Goal: Task Accomplishment & Management: Use online tool/utility

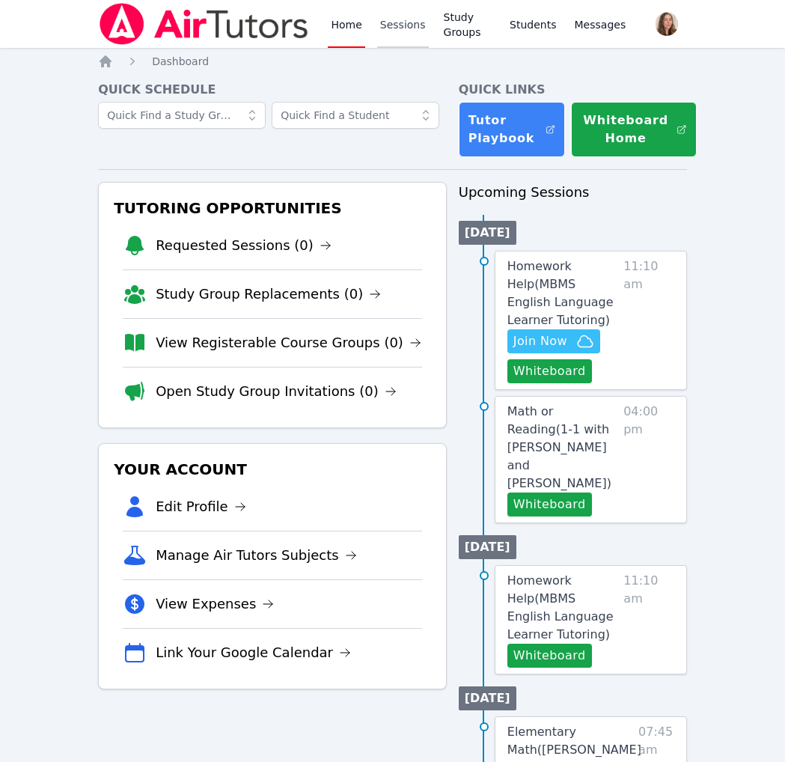
click at [429, 28] on link "Sessions" at bounding box center [403, 24] width 52 height 48
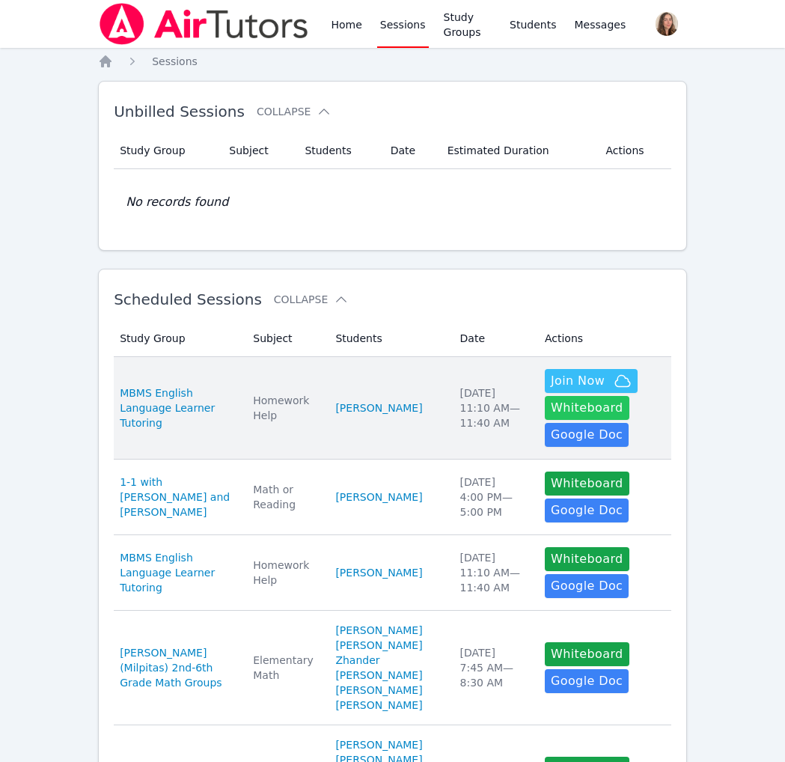
click at [552, 420] on button "Whiteboard" at bounding box center [587, 408] width 85 height 24
click at [587, 390] on span "Join Now" at bounding box center [578, 381] width 54 height 18
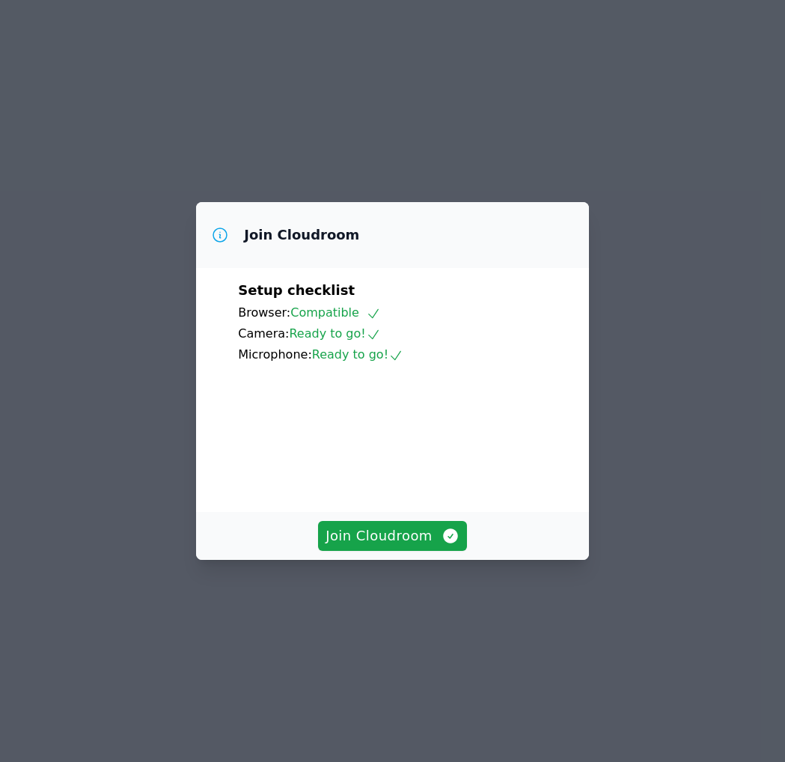
click at [359, 512] on div "Setup checklist Browser: Compatible Camera: Ready to go! Microphone: Ready to g…" at bounding box center [392, 390] width 393 height 244
click at [359, 546] on span "Join Cloudroom" at bounding box center [393, 535] width 134 height 21
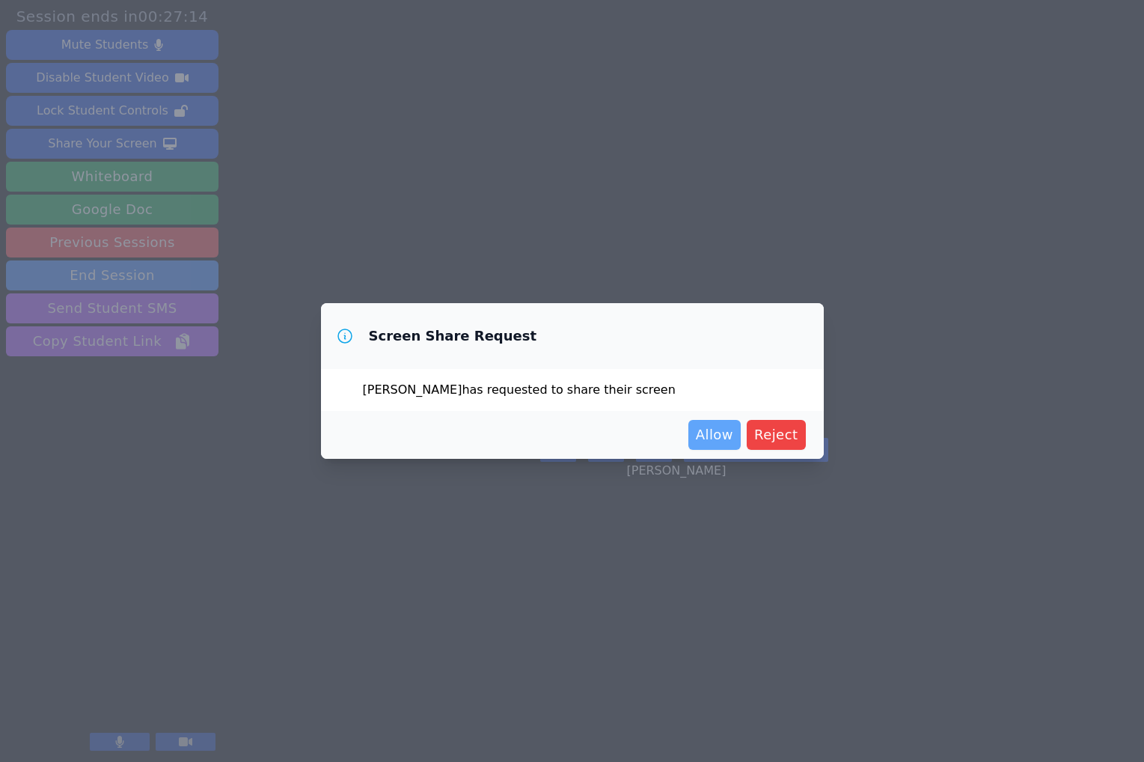
click at [733, 445] on span "Allow" at bounding box center [714, 434] width 37 height 21
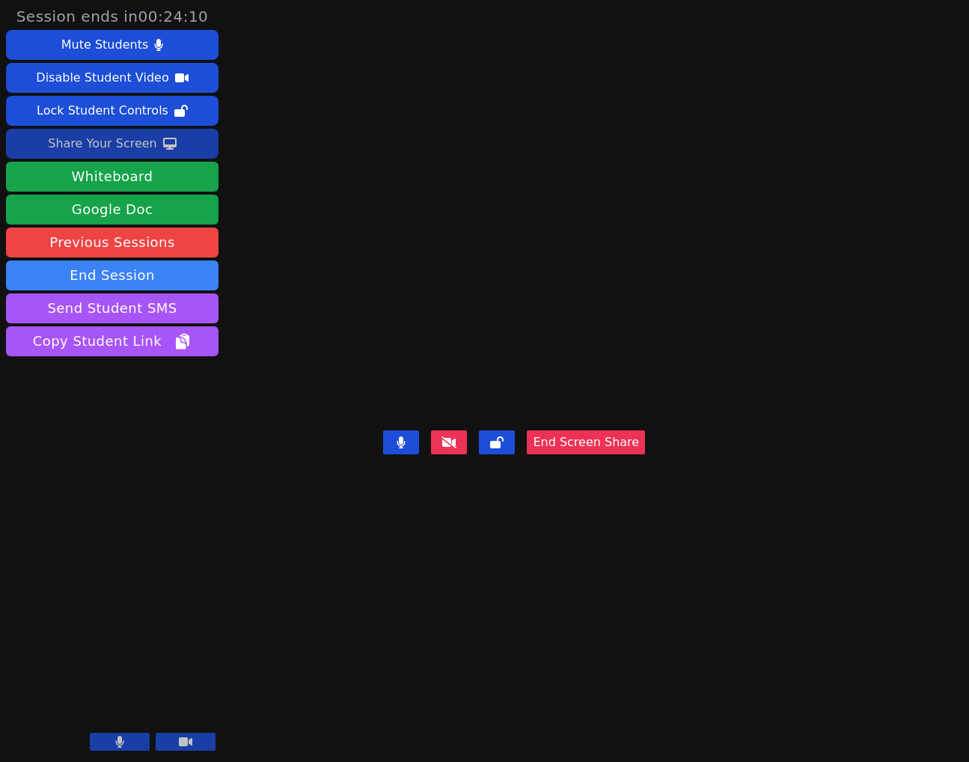
click at [157, 156] on div "Share Your Screen" at bounding box center [102, 144] width 109 height 24
click at [520, 379] on video at bounding box center [514, 351] width 225 height 147
click at [614, 406] on video at bounding box center [514, 351] width 225 height 147
click at [534, 109] on div "[PERSON_NAME] End Screen Share" at bounding box center [514, 381] width 262 height 762
click at [131, 156] on div "Share Your Screen" at bounding box center [102, 144] width 109 height 24
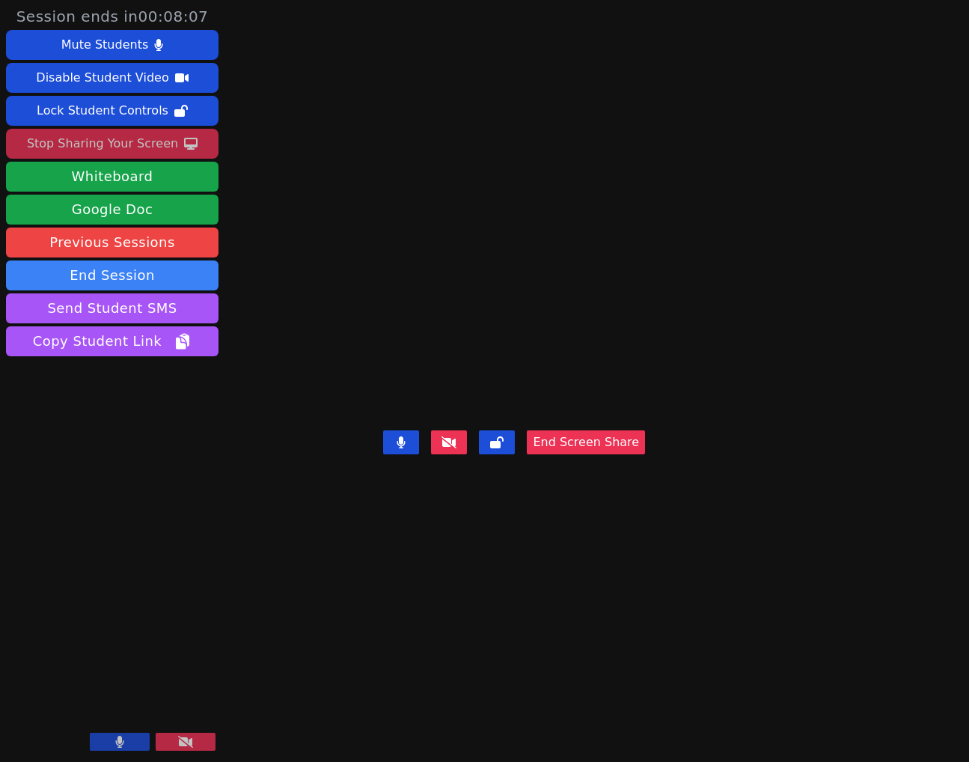
click at [611, 400] on video at bounding box center [514, 351] width 225 height 147
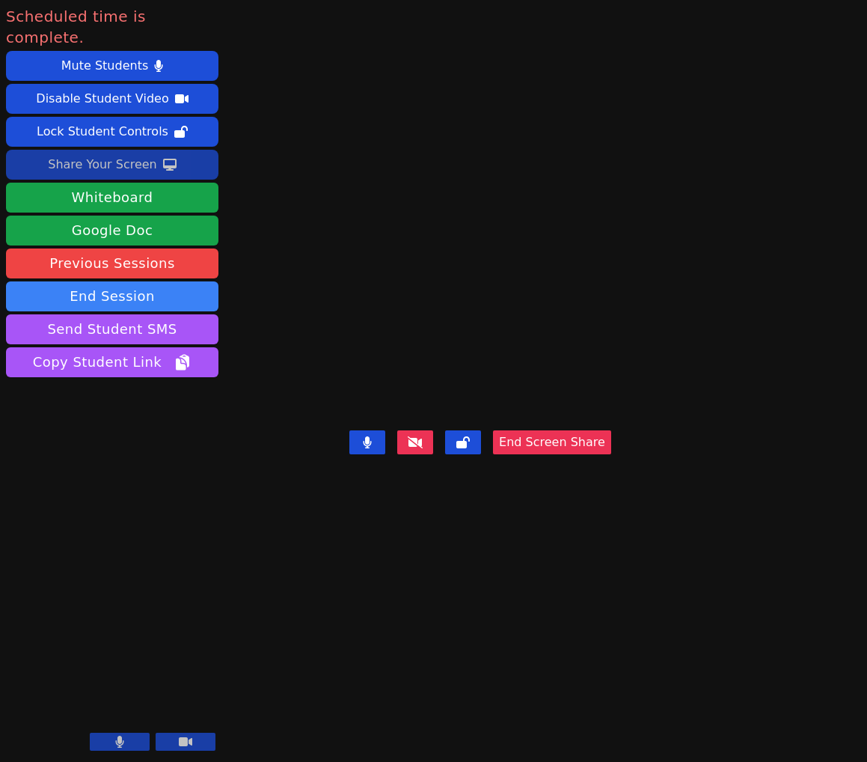
click at [611, 454] on button "End Screen Share" at bounding box center [552, 442] width 118 height 24
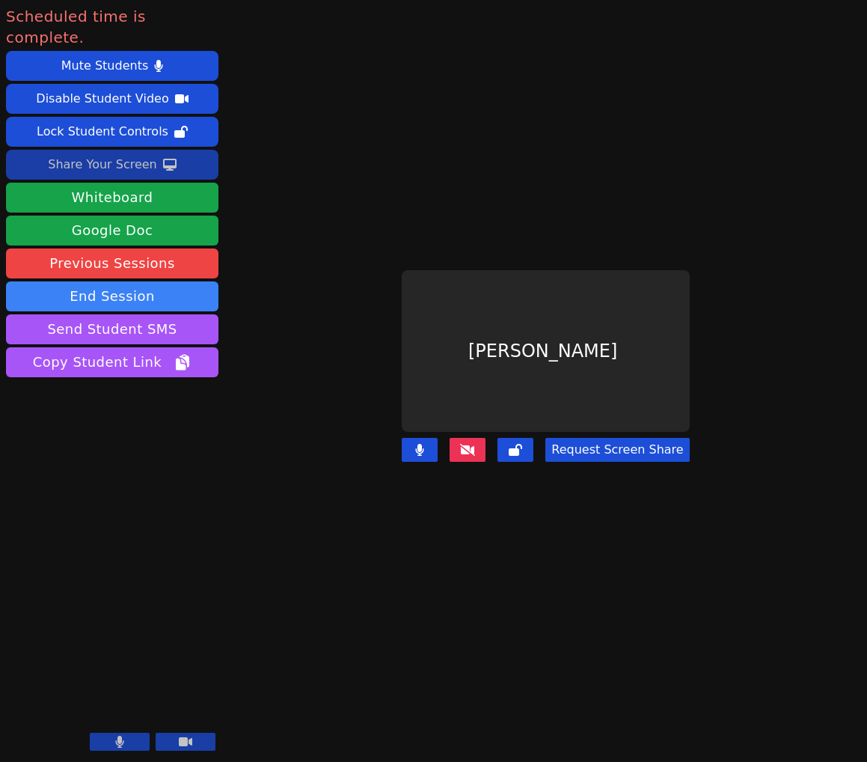
click at [517, 359] on div "[PERSON_NAME]" at bounding box center [545, 351] width 287 height 162
click at [703, 594] on main "[PERSON_NAME] Request Screen Share" at bounding box center [546, 381] width 406 height 762
click at [402, 394] on div "[PERSON_NAME]" at bounding box center [545, 351] width 287 height 162
click at [138, 311] on button "End Session" at bounding box center [112, 296] width 213 height 30
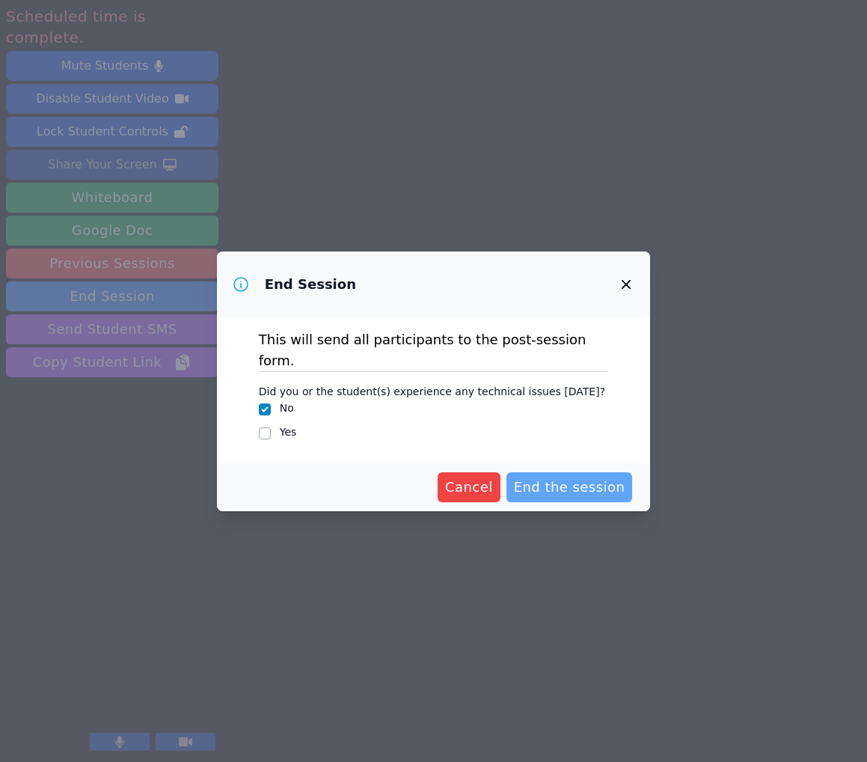
click at [567, 498] on span "End the session" at bounding box center [570, 487] width 112 height 21
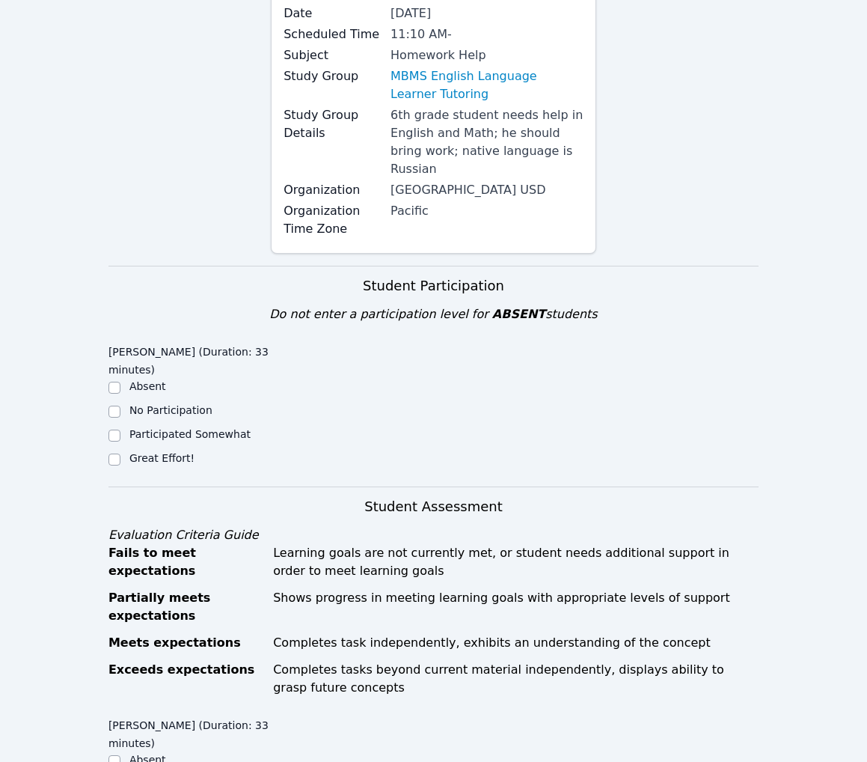
scroll to position [419, 0]
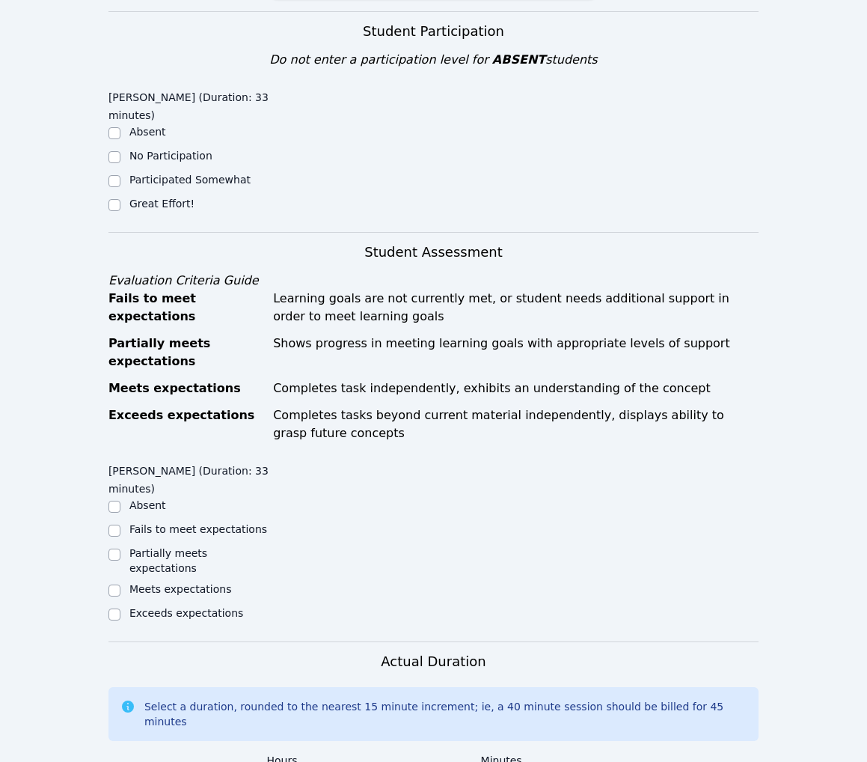
click at [180, 210] on label "Great Effort!" at bounding box center [161, 204] width 65 height 12
click at [121, 211] on input "Great Effort!" at bounding box center [115, 205] width 12 height 12
checkbox input "true"
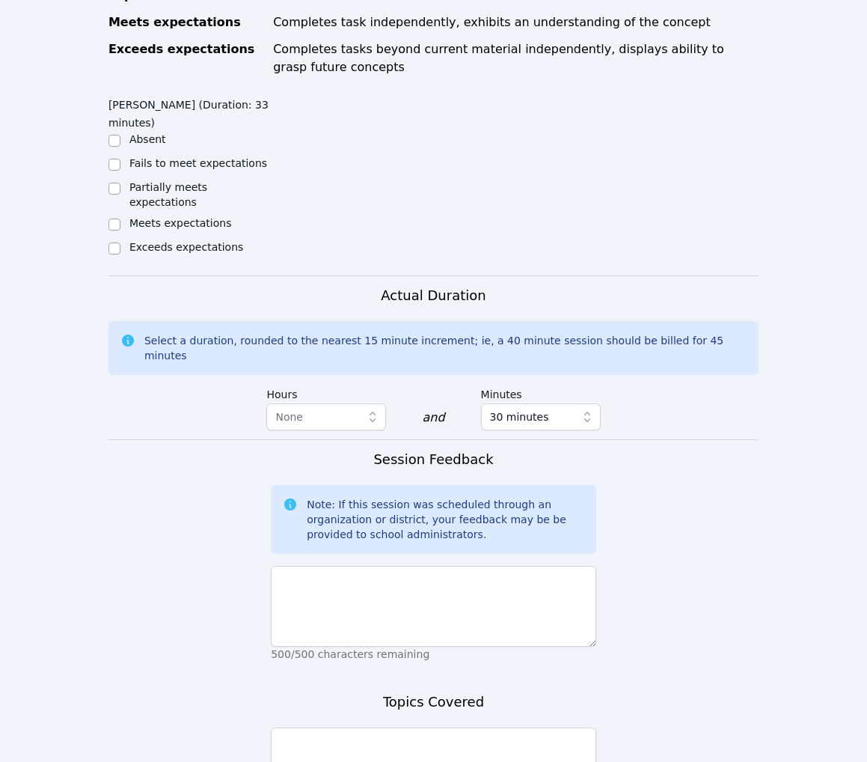
click at [183, 208] on label "Partially meets expectations" at bounding box center [168, 194] width 78 height 27
click at [121, 195] on input "Partially meets expectations" at bounding box center [115, 189] width 12 height 12
checkbox input "true"
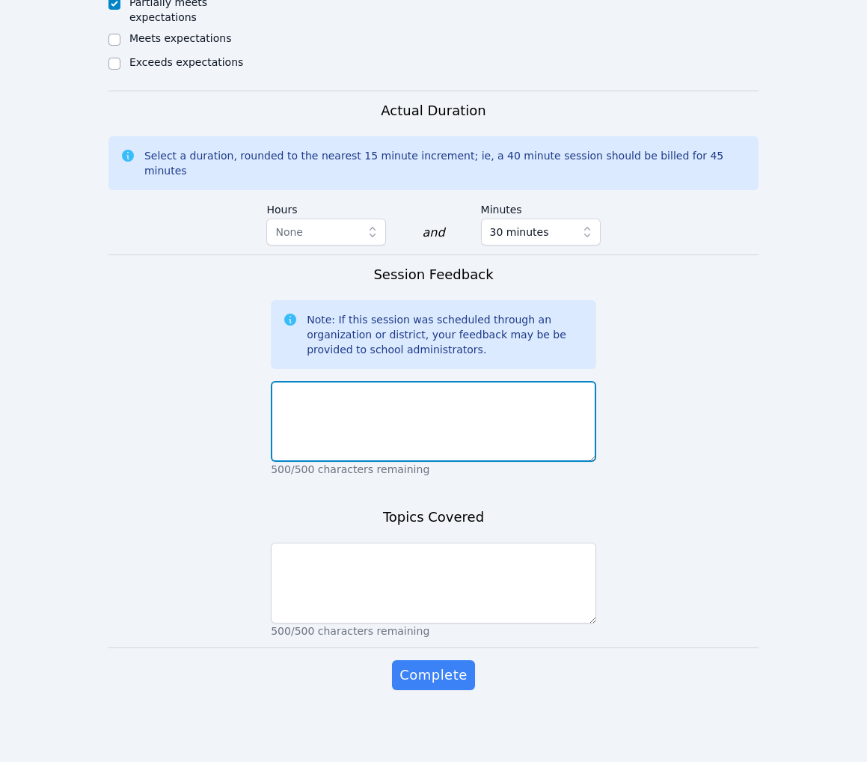
click at [337, 462] on textarea at bounding box center [434, 421] width 326 height 81
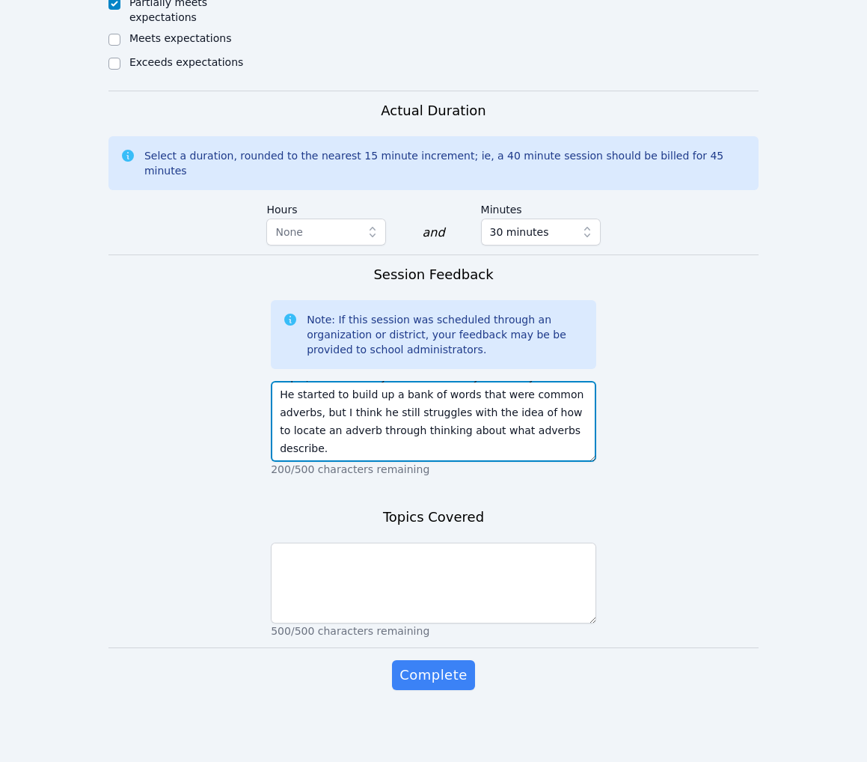
scroll to position [1427, 0]
type textarea "We worked on adverbs [DATE]. He struggled a bit with this topic, but was easily…"
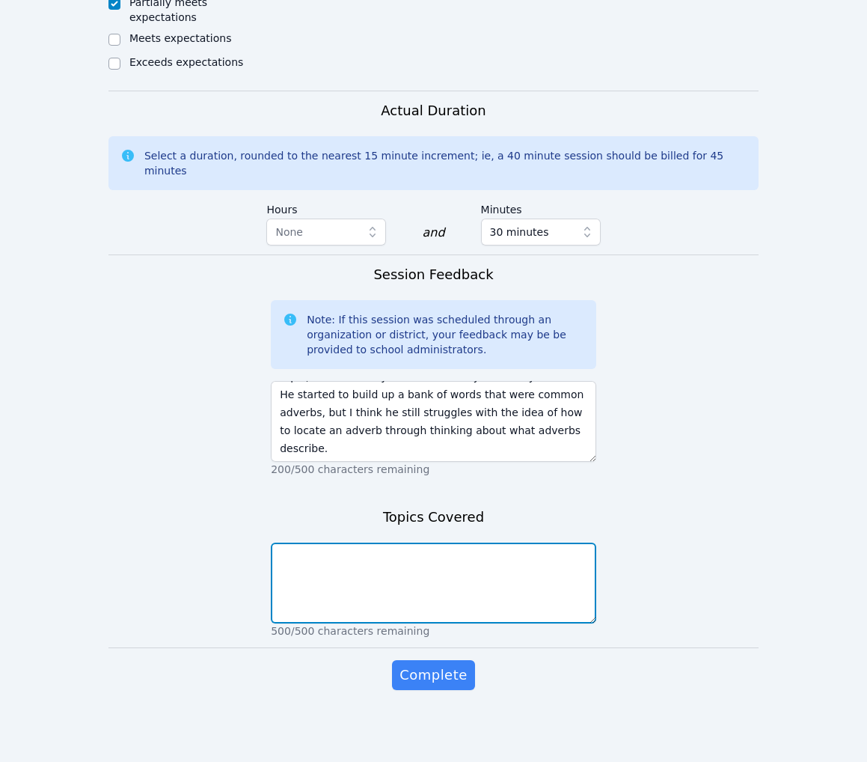
click at [478, 623] on textarea at bounding box center [434, 583] width 326 height 81
type textarea "adverbs"
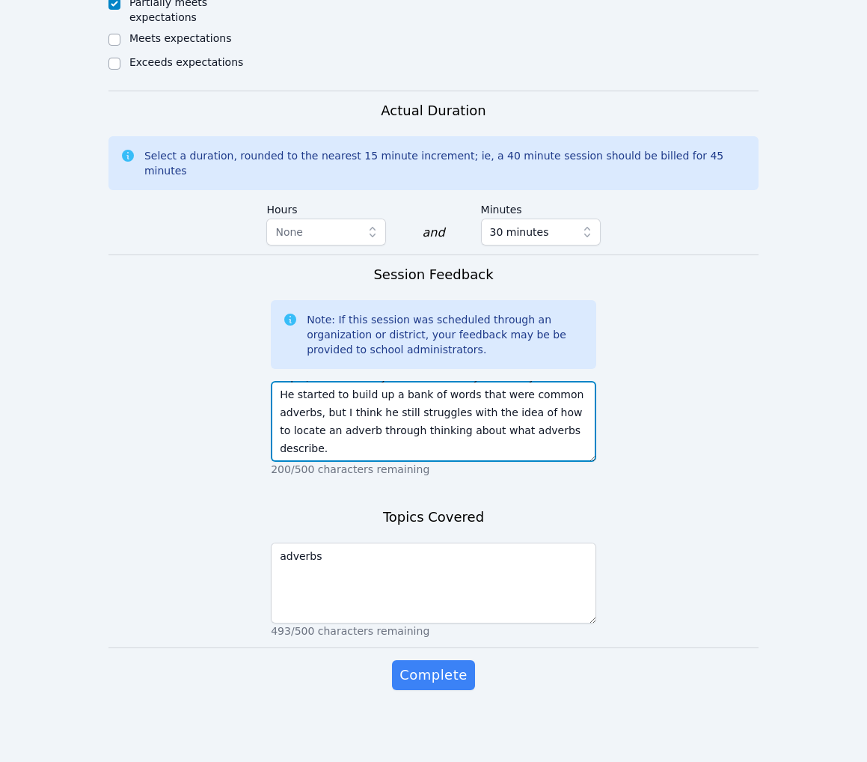
click at [483, 408] on textarea "We worked on adverbs [DATE]. He struggled a bit with this topic, but was easily…" at bounding box center [434, 421] width 326 height 81
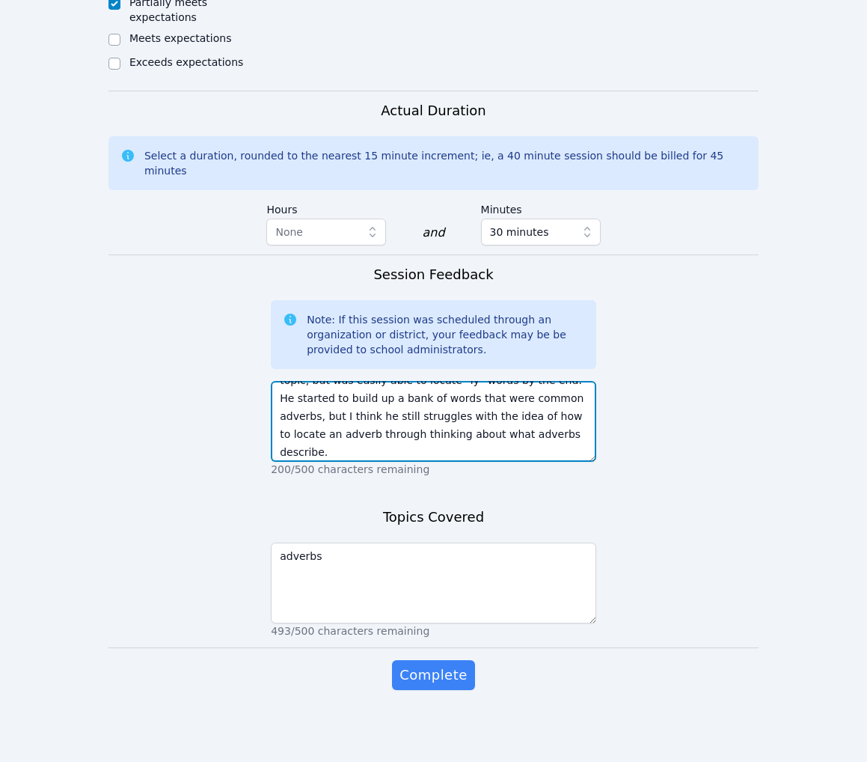
click at [483, 408] on textarea "We worked on adverbs [DATE]. He struggled a bit with this topic, but was easily…" at bounding box center [434, 421] width 326 height 81
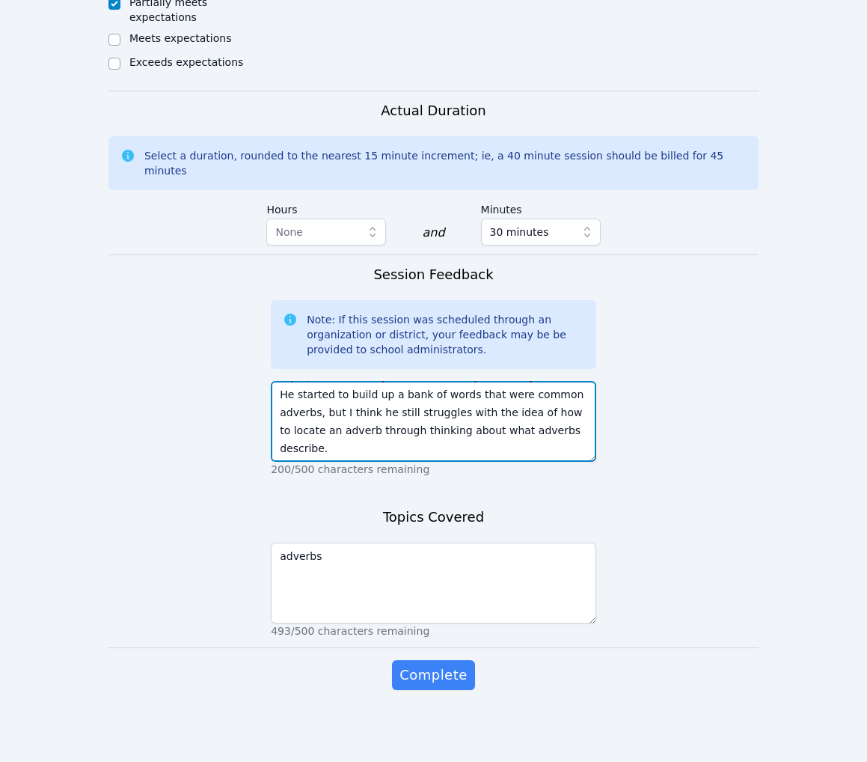
click at [483, 408] on textarea "We worked on adverbs [DATE]. He struggled a bit with this topic, but was easily…" at bounding box center [434, 421] width 326 height 81
click at [475, 402] on textarea "We worked on adverbs [DATE]. He struggled a bit with this topic, but was easily…" at bounding box center [434, 421] width 326 height 81
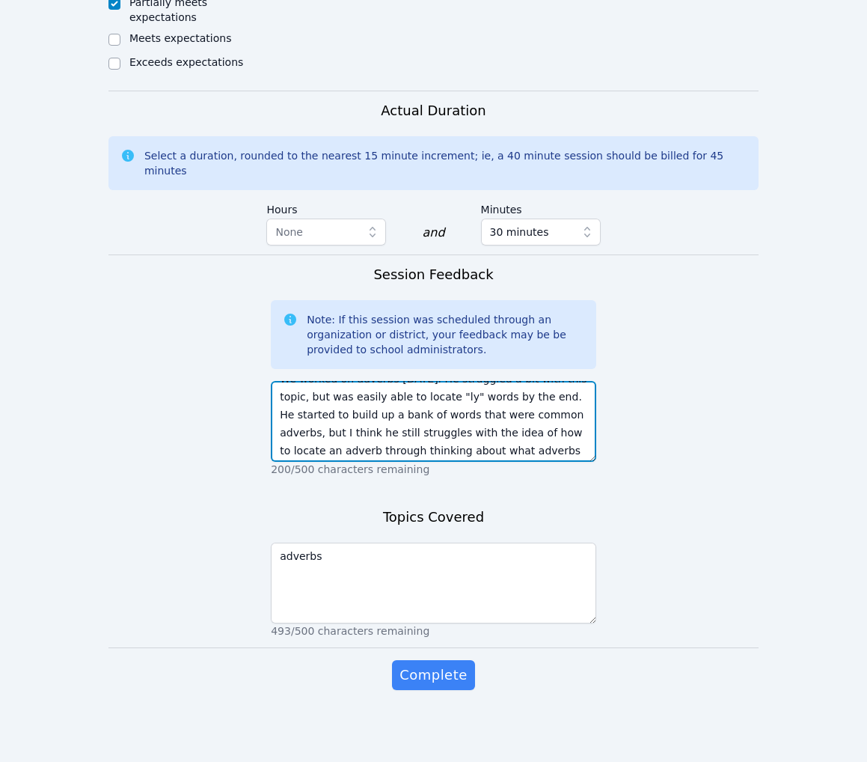
scroll to position [33, 0]
click at [543, 381] on textarea "We worked on adverbs [DATE]. He struggled a bit with this topic, but was easily…" at bounding box center [434, 421] width 326 height 81
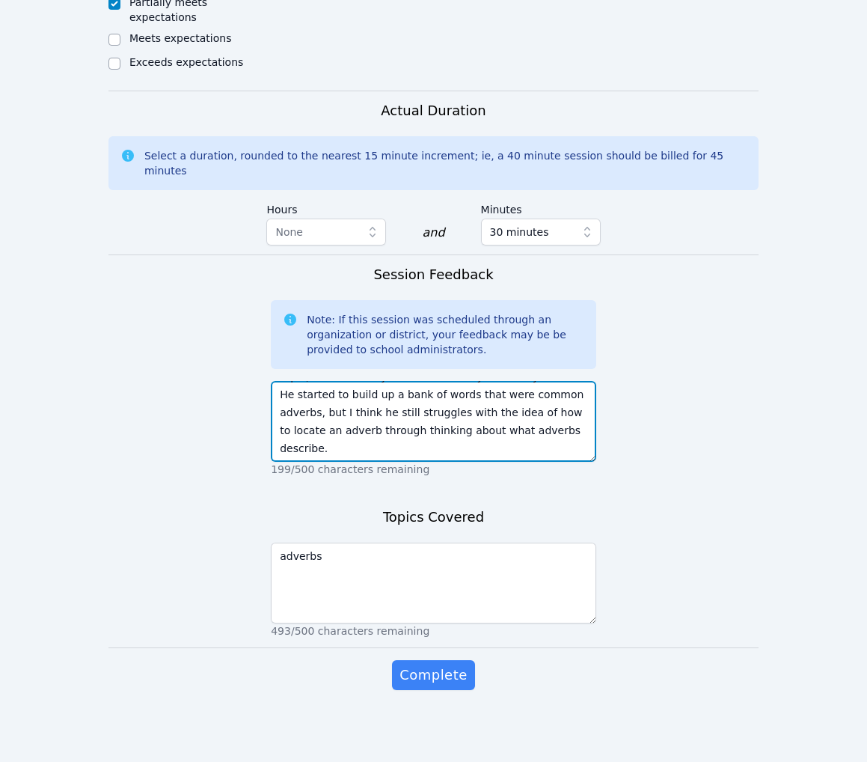
scroll to position [1472, 0]
type textarea "We worked on adverbs [DATE]. He struggled a bit with this topic, but was easily…"
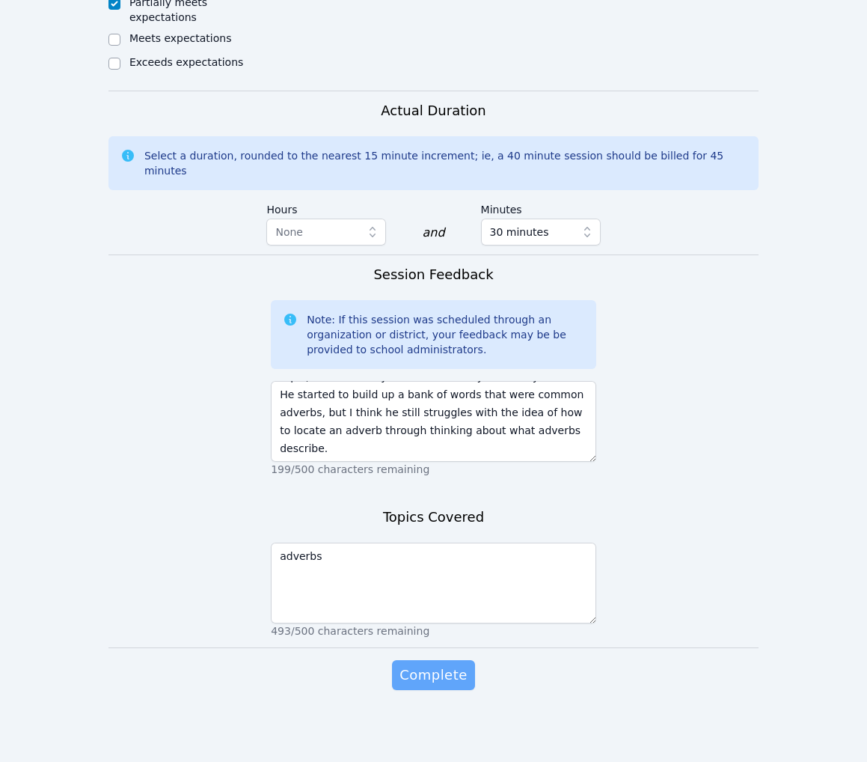
click at [442, 665] on span "Complete" at bounding box center [433, 675] width 67 height 21
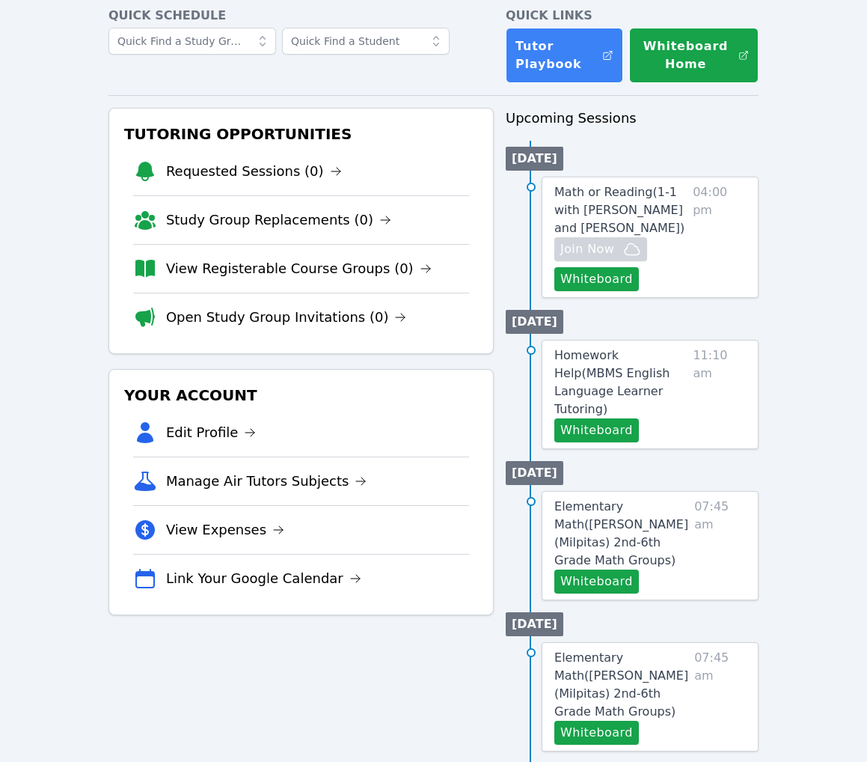
scroll to position [79, 0]
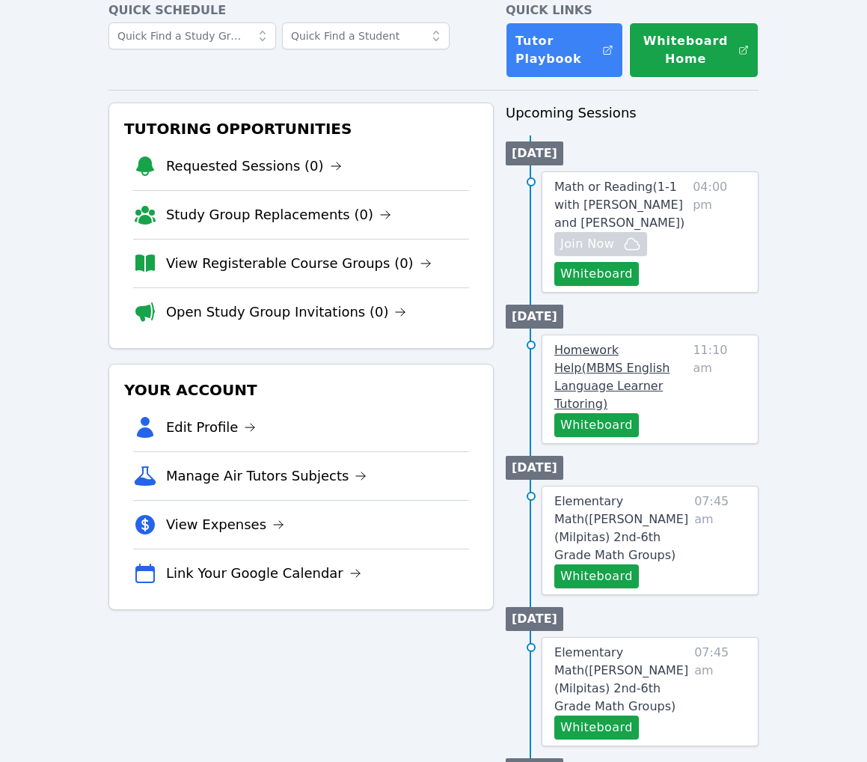
click at [663, 411] on span "Homework Help ( MBMS English Language Learner Tutoring )" at bounding box center [612, 377] width 115 height 68
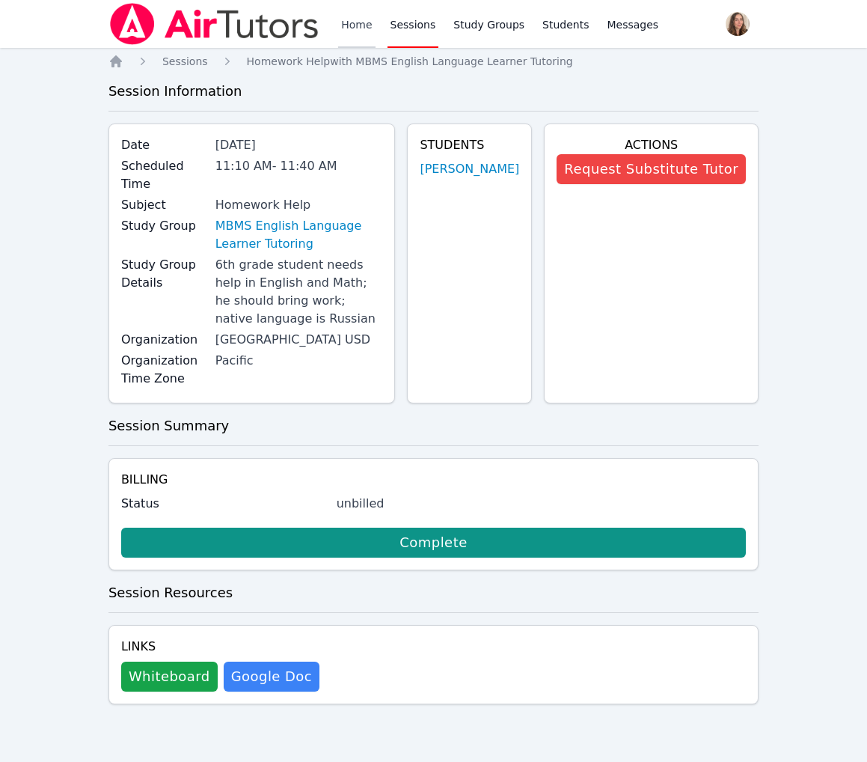
click at [375, 39] on link "Home" at bounding box center [356, 24] width 37 height 48
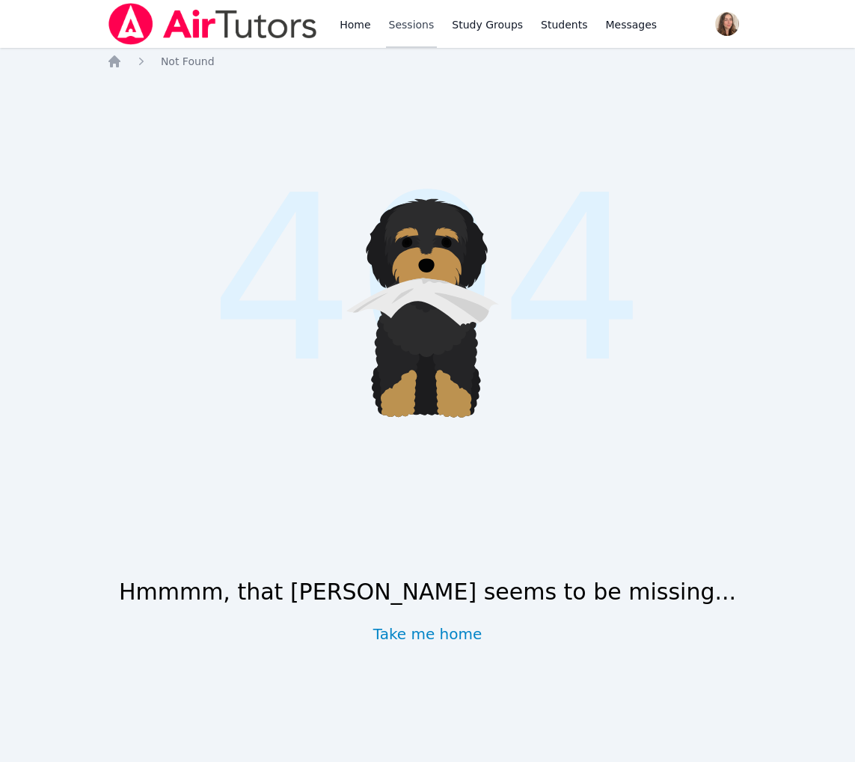
click at [438, 13] on link "Sessions" at bounding box center [412, 24] width 52 height 48
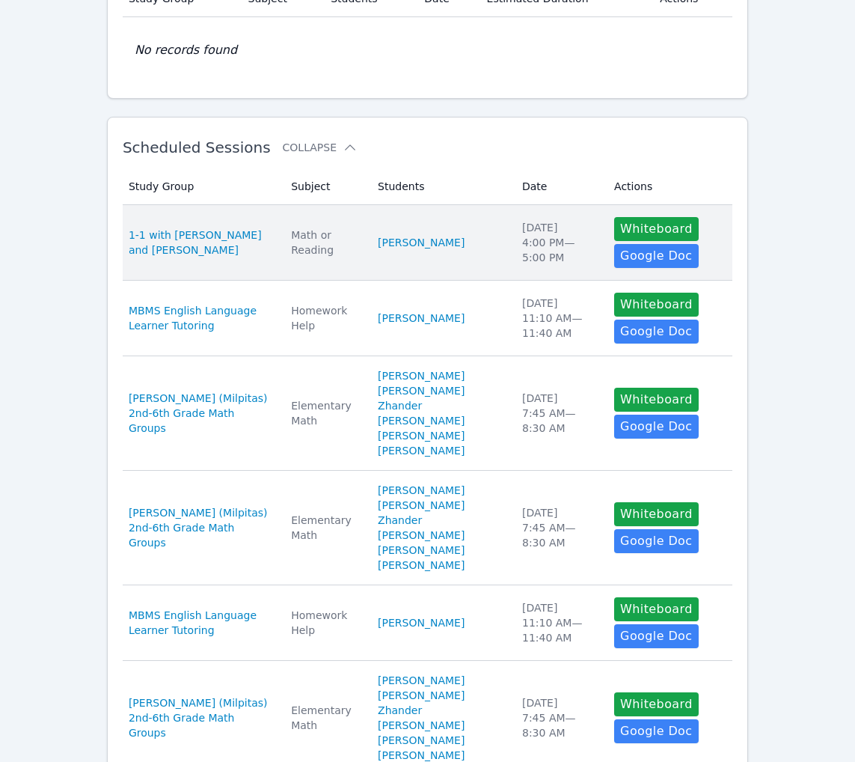
scroll to position [164, 0]
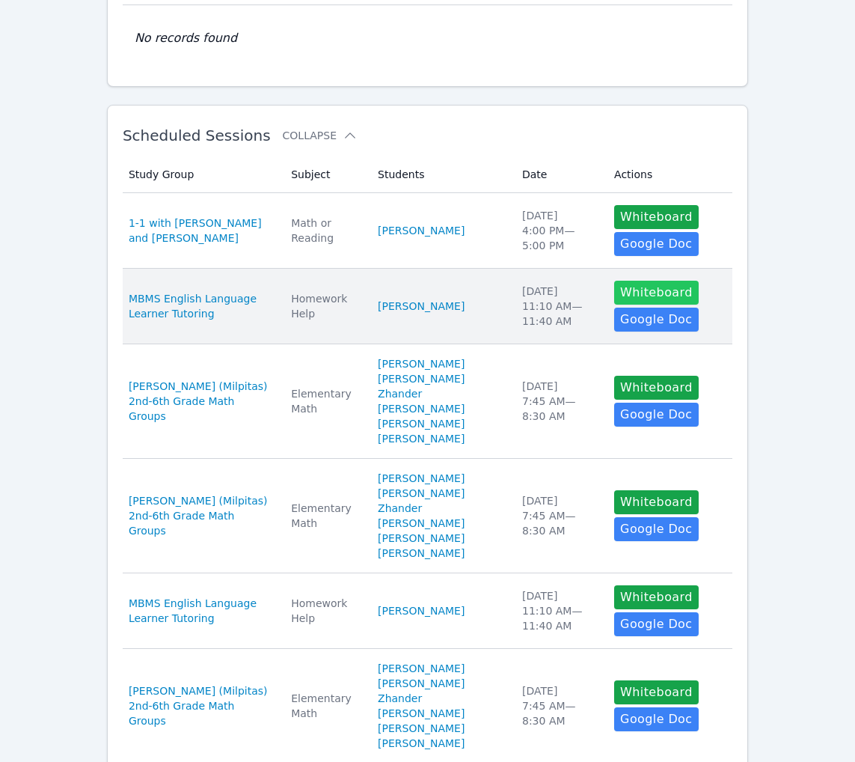
click at [640, 305] on button "Whiteboard" at bounding box center [656, 293] width 85 height 24
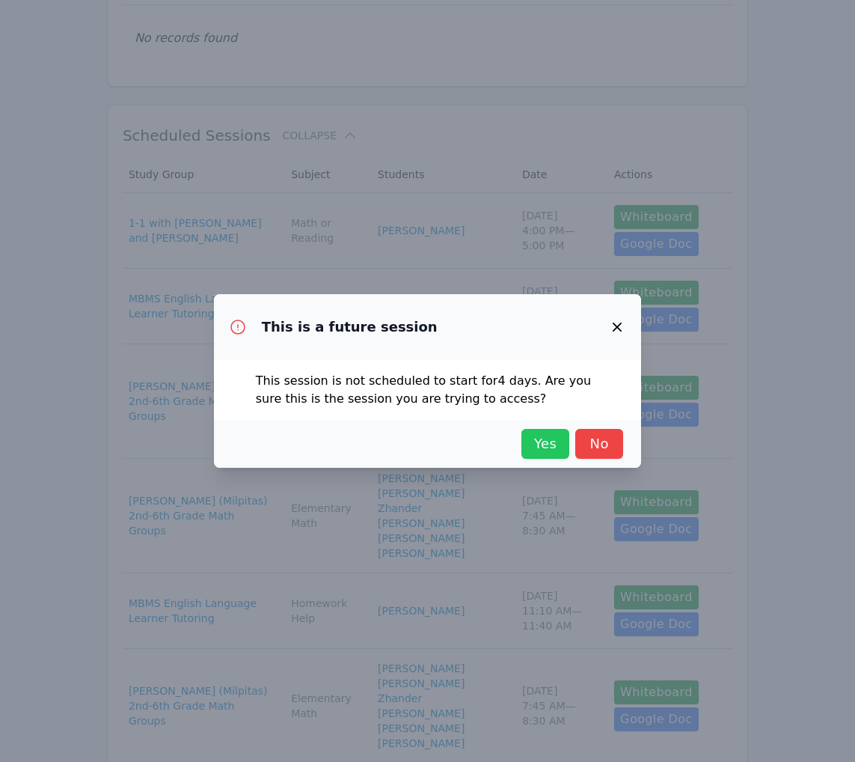
click at [529, 454] on span "Yes" at bounding box center [545, 443] width 33 height 21
